Goal: Register for event/course

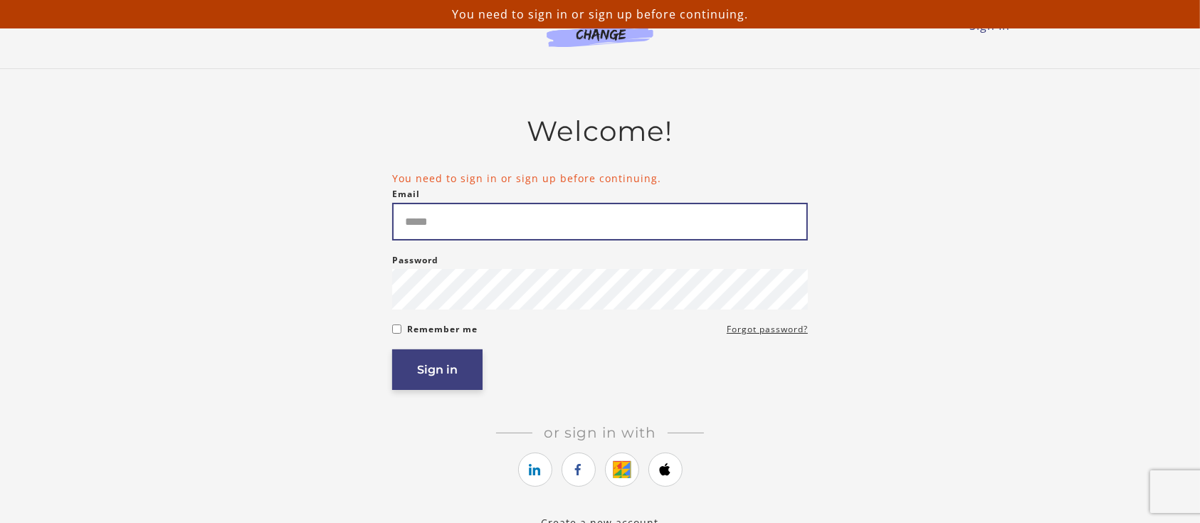
type input "**********"
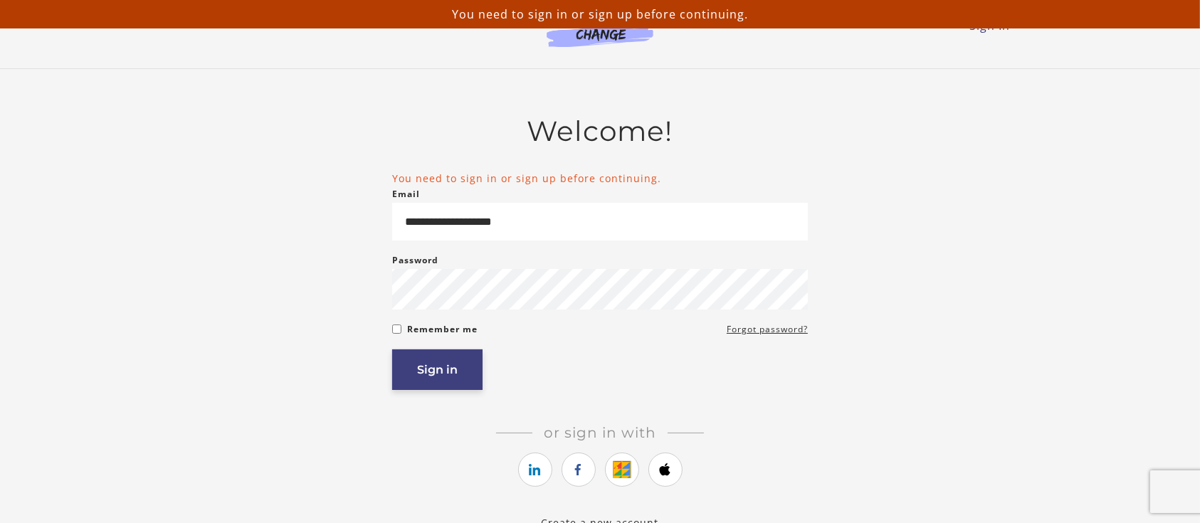
click at [436, 364] on button "Sign in" at bounding box center [437, 369] width 90 height 41
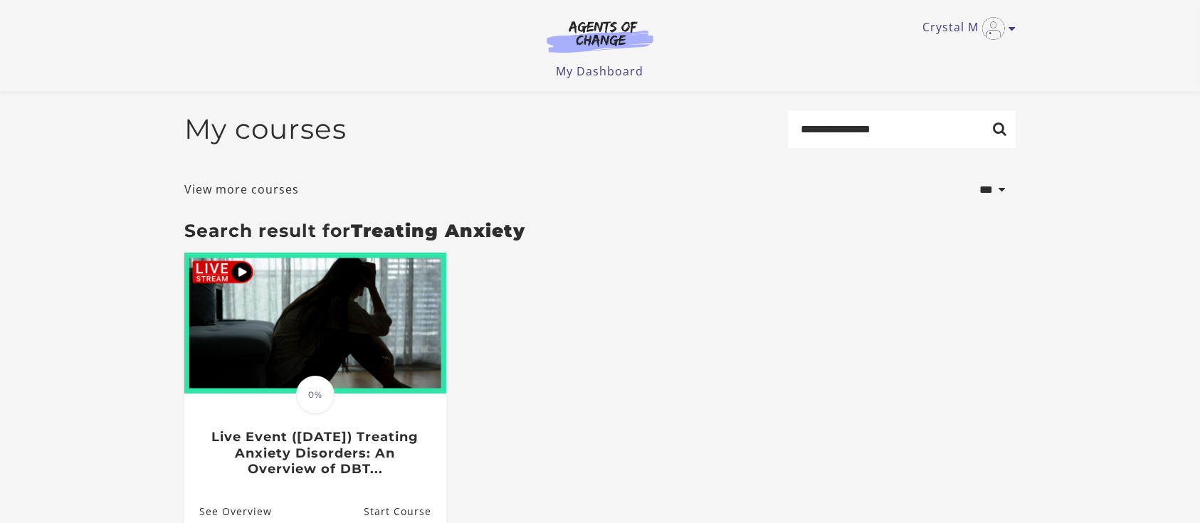
scroll to position [164, 0]
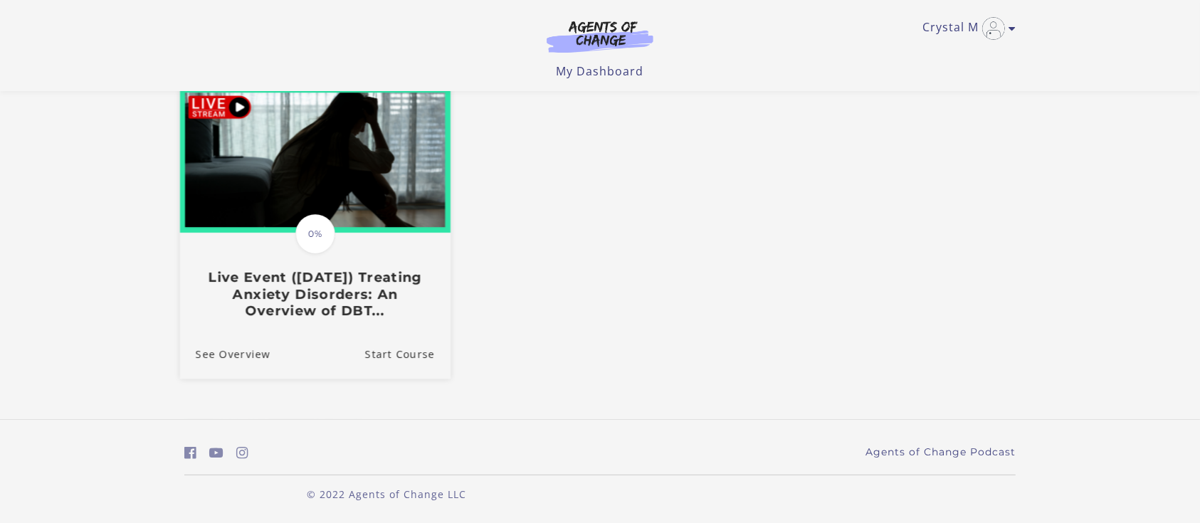
click at [319, 280] on h3 "Live Event ([DATE]) Treating Anxiety Disorders: An Overview of DBT..." at bounding box center [315, 295] width 239 height 50
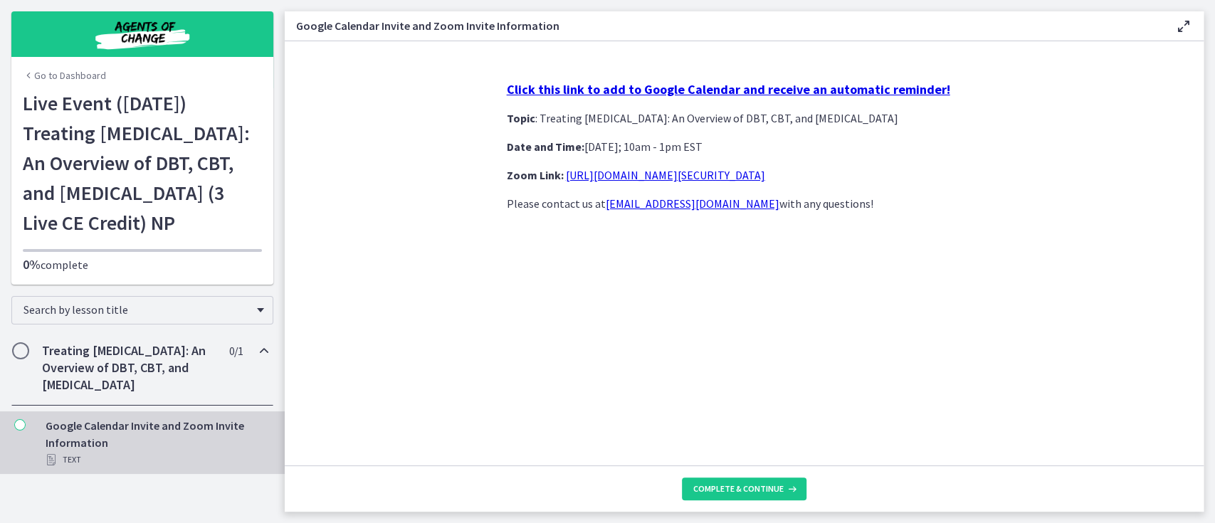
drag, startPoint x: 876, startPoint y: 206, endPoint x: 501, endPoint y: 113, distance: 386.4
click at [501, 113] on div "Click this link to add to Google Calendar and receive an automatic reminder! To…" at bounding box center [744, 268] width 498 height 396
click at [743, 490] on span "Complete & continue" at bounding box center [738, 488] width 90 height 11
